Goal: Task Accomplishment & Management: Manage account settings

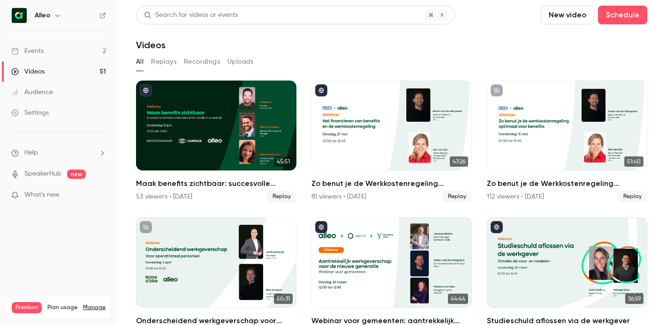
click at [51, 48] on link "Events 2" at bounding box center [58, 51] width 117 height 21
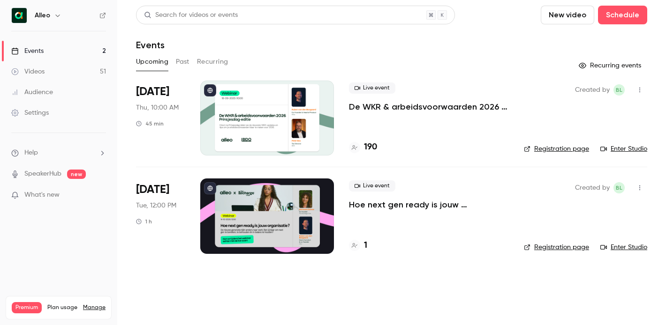
click at [377, 201] on p "Hoe next gen ready is jouw organisatie? Alleo x The Recharge Club" at bounding box center [429, 204] width 160 height 11
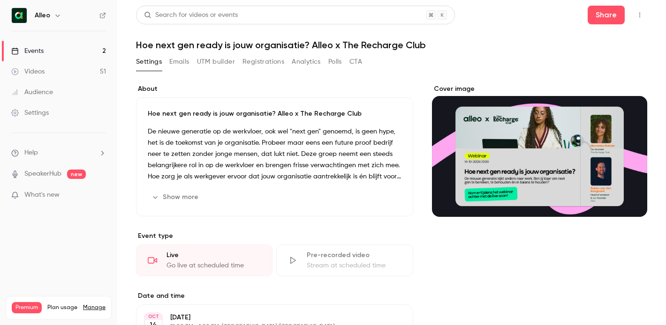
click at [154, 200] on icon "button" at bounding box center [155, 198] width 8 height 8
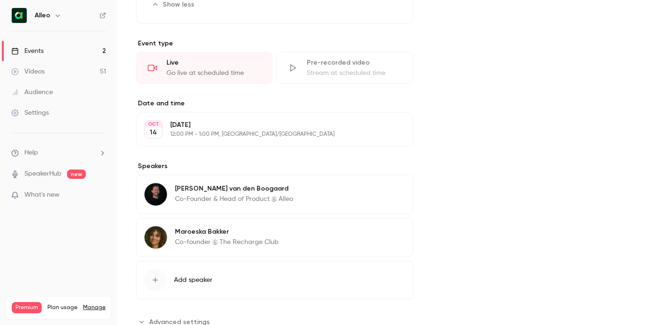
scroll to position [269, 0]
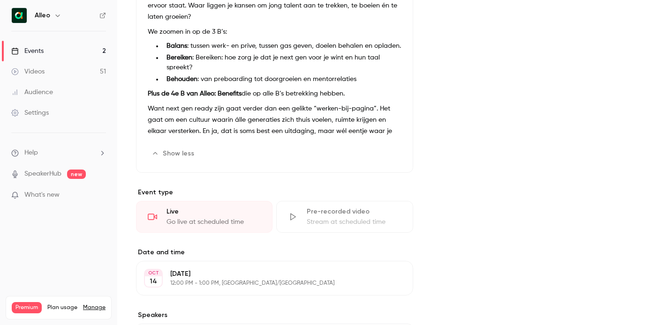
click at [376, 153] on icon "button" at bounding box center [375, 154] width 8 height 8
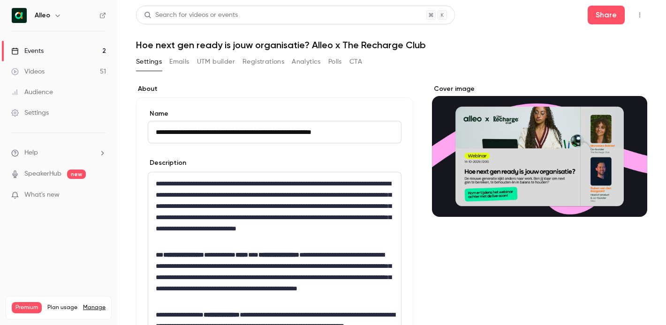
click at [197, 250] on p "**********" at bounding box center [275, 278] width 238 height 56
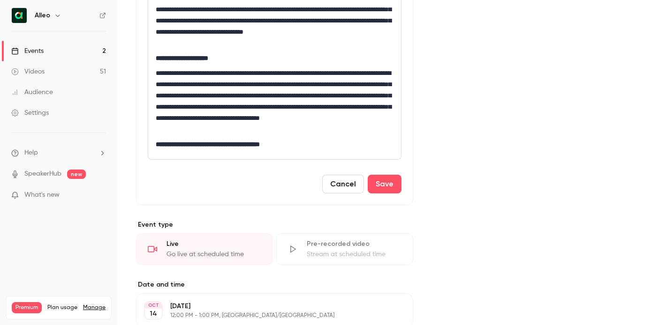
scroll to position [517, 0]
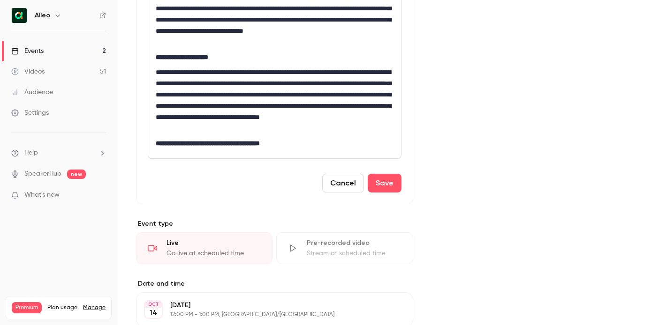
click at [235, 129] on p "**********" at bounding box center [275, 101] width 238 height 68
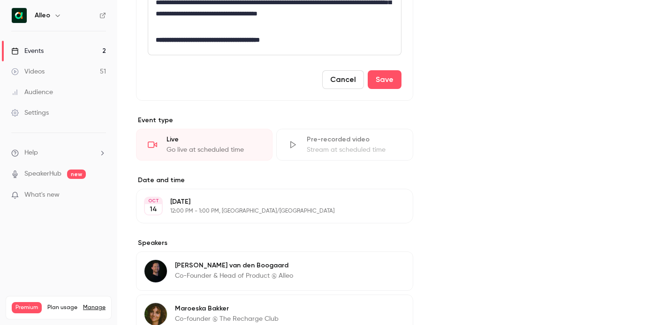
scroll to position [623, 0]
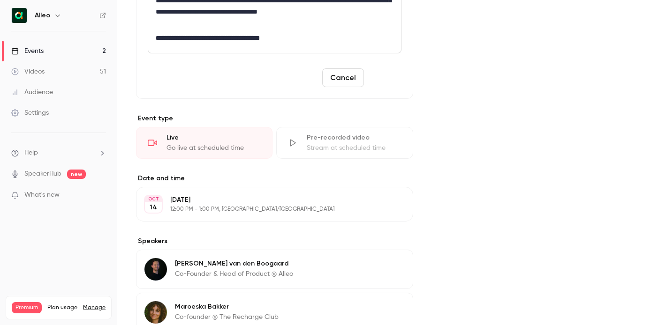
click at [387, 73] on button "Save" at bounding box center [385, 77] width 34 height 19
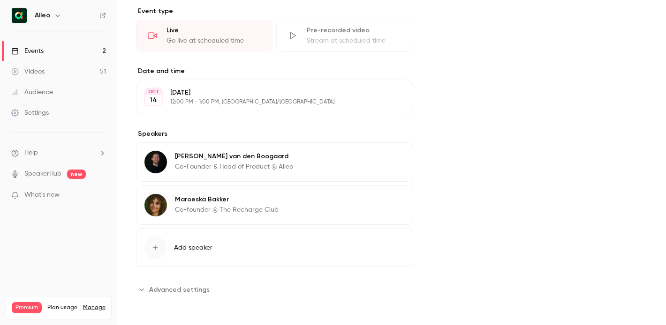
scroll to position [0, 0]
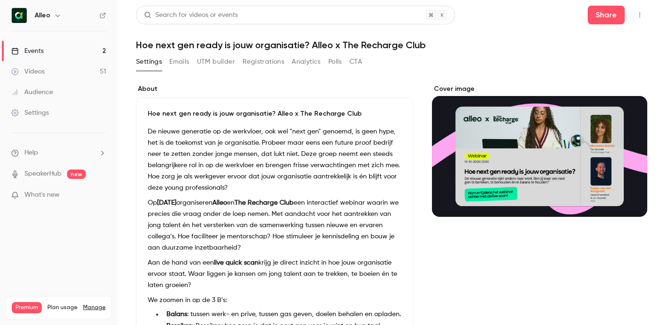
click at [81, 53] on link "Events 2" at bounding box center [58, 51] width 117 height 21
